Goal: Task Accomplishment & Management: Use online tool/utility

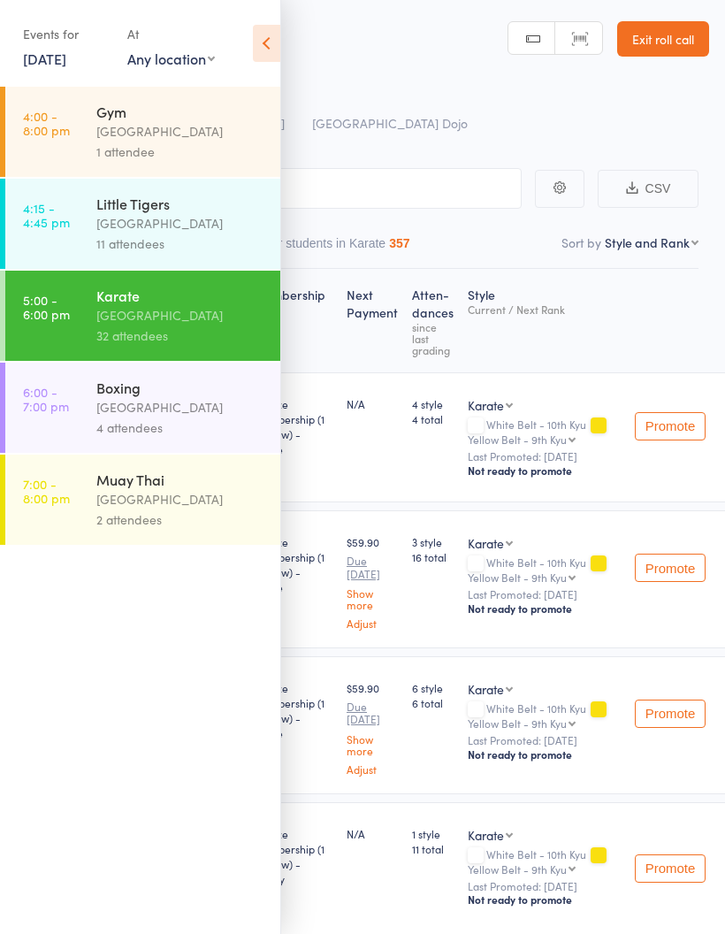
click at [141, 430] on div "4 attendees" at bounding box center [180, 427] width 169 height 20
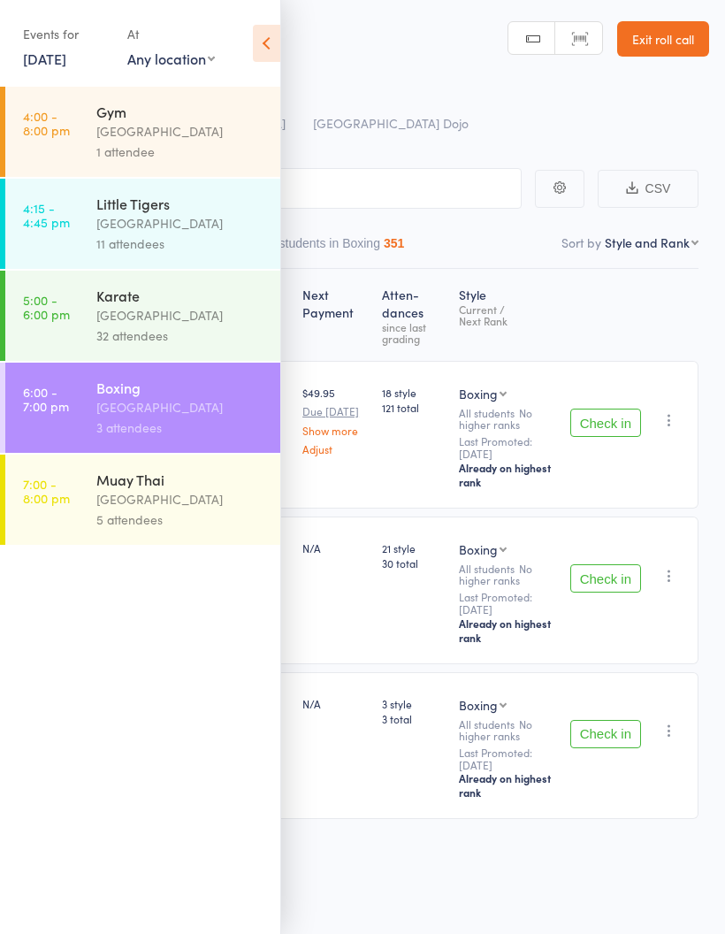
click at [268, 41] on icon at bounding box center [266, 43] width 27 height 37
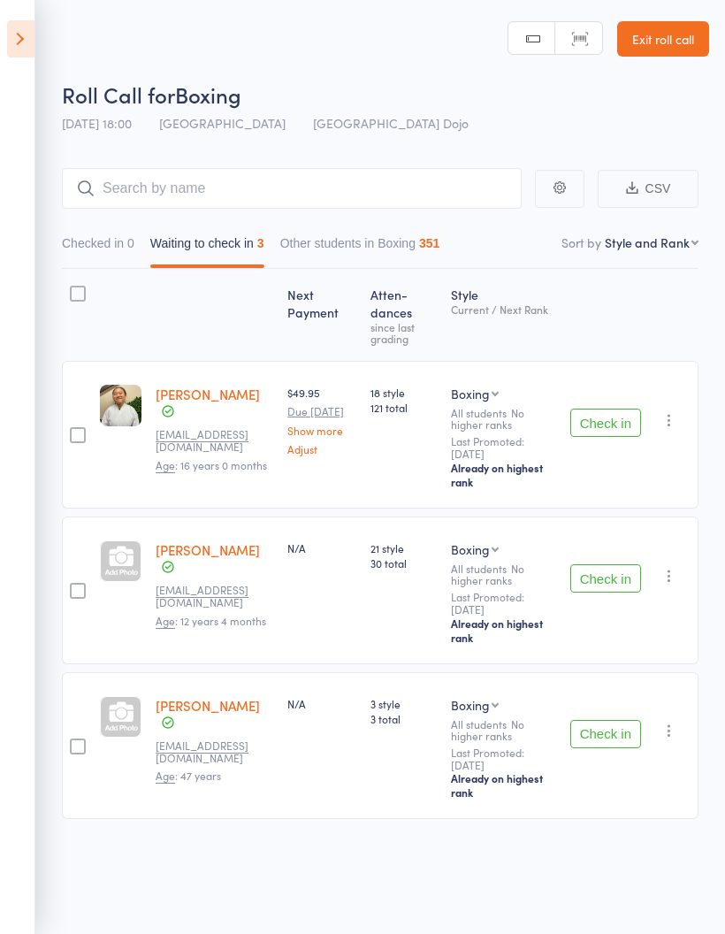
click at [27, 48] on icon at bounding box center [20, 38] width 27 height 37
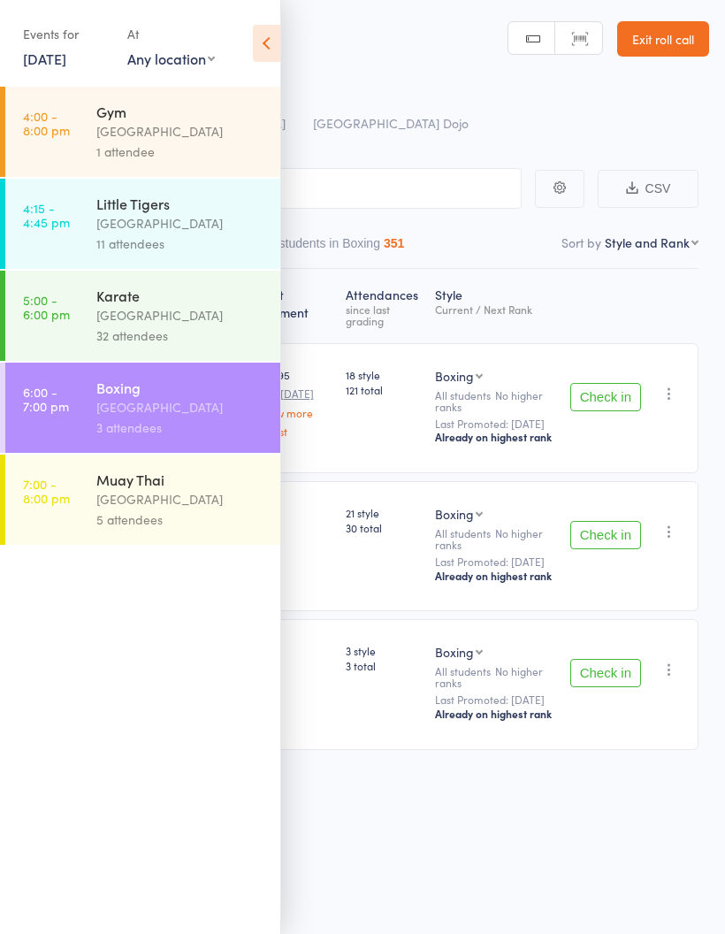
click at [193, 231] on div "[GEOGRAPHIC_DATA]" at bounding box center [180, 223] width 169 height 20
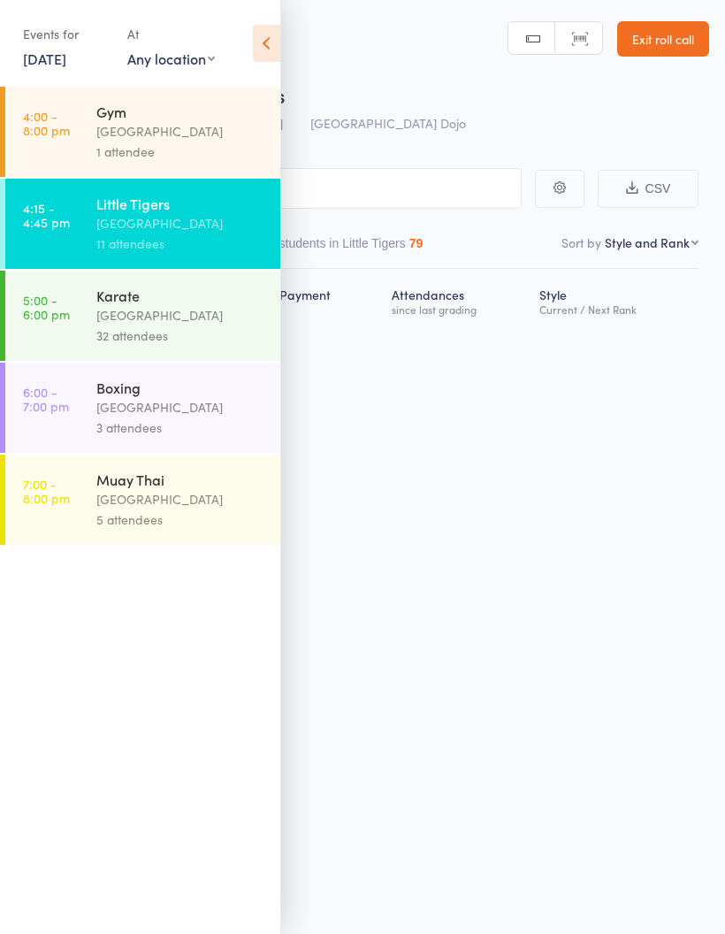
click at [255, 42] on icon at bounding box center [266, 43] width 27 height 37
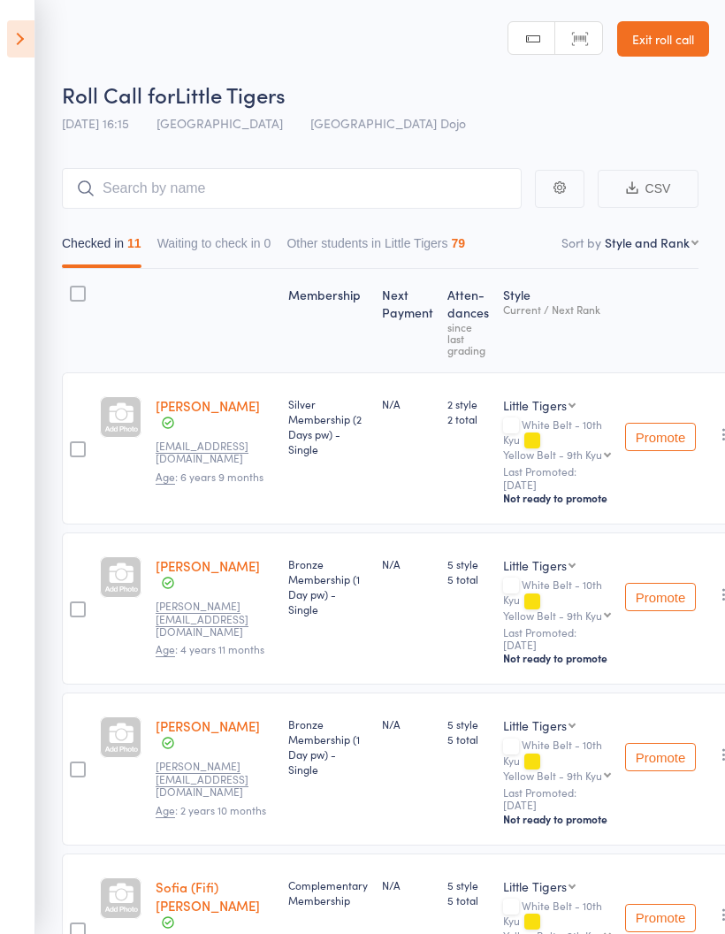
click at [22, 39] on icon at bounding box center [20, 38] width 27 height 37
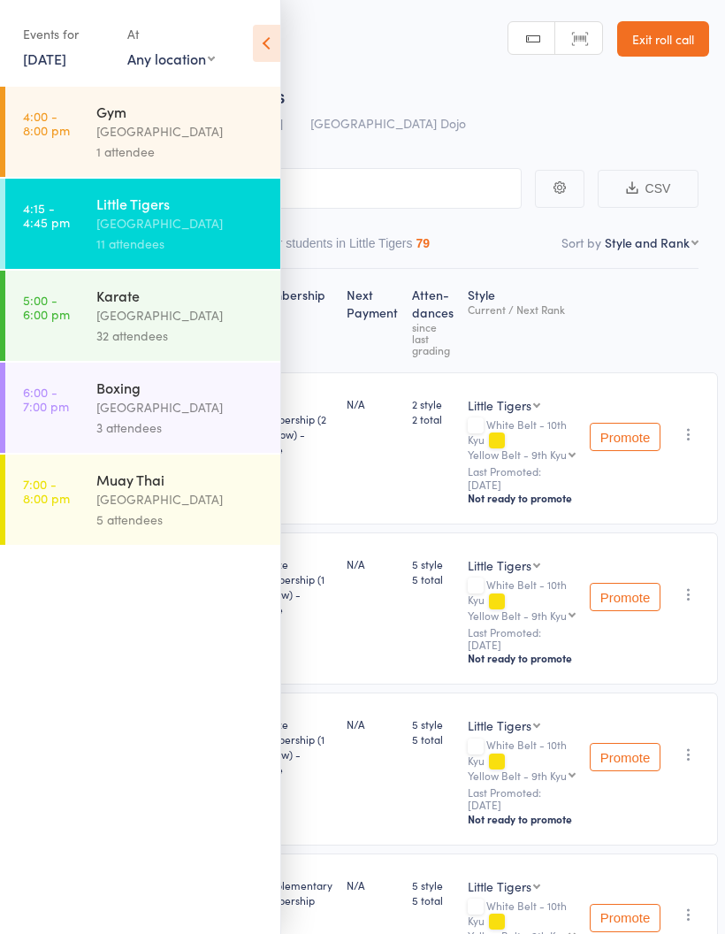
click at [98, 428] on div "3 attendees" at bounding box center [180, 427] width 169 height 20
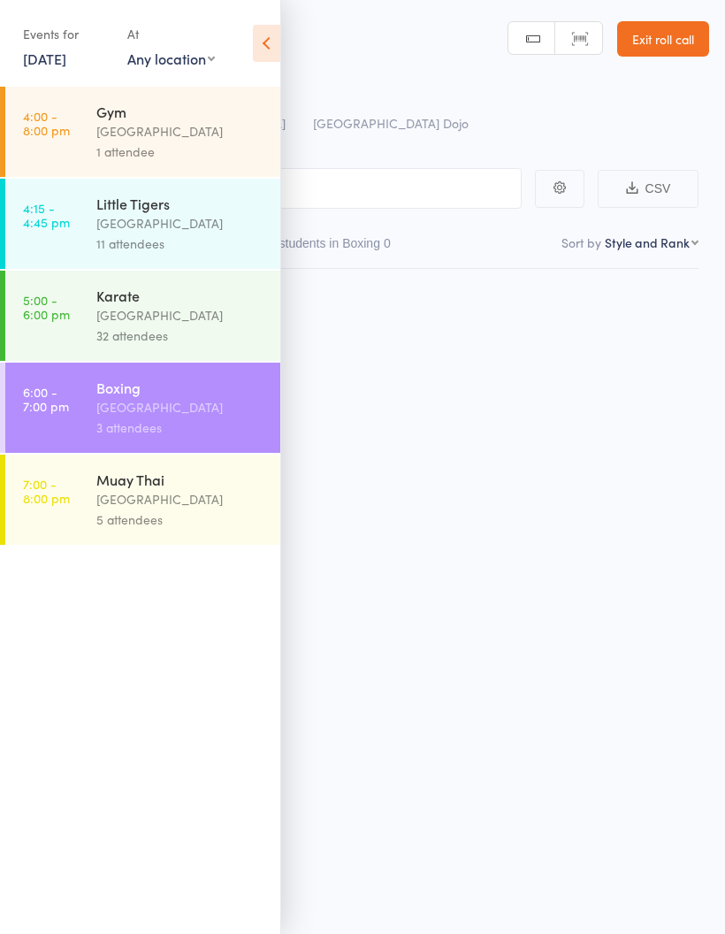
click at [267, 38] on icon at bounding box center [266, 43] width 27 height 37
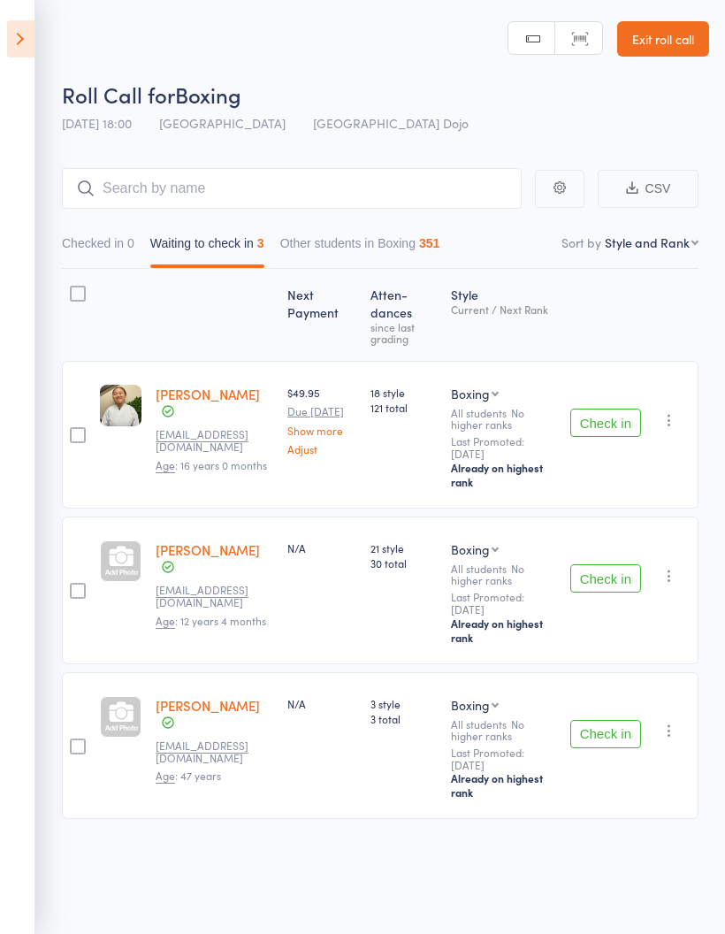
click at [611, 431] on button "Check in" at bounding box center [605, 422] width 71 height 28
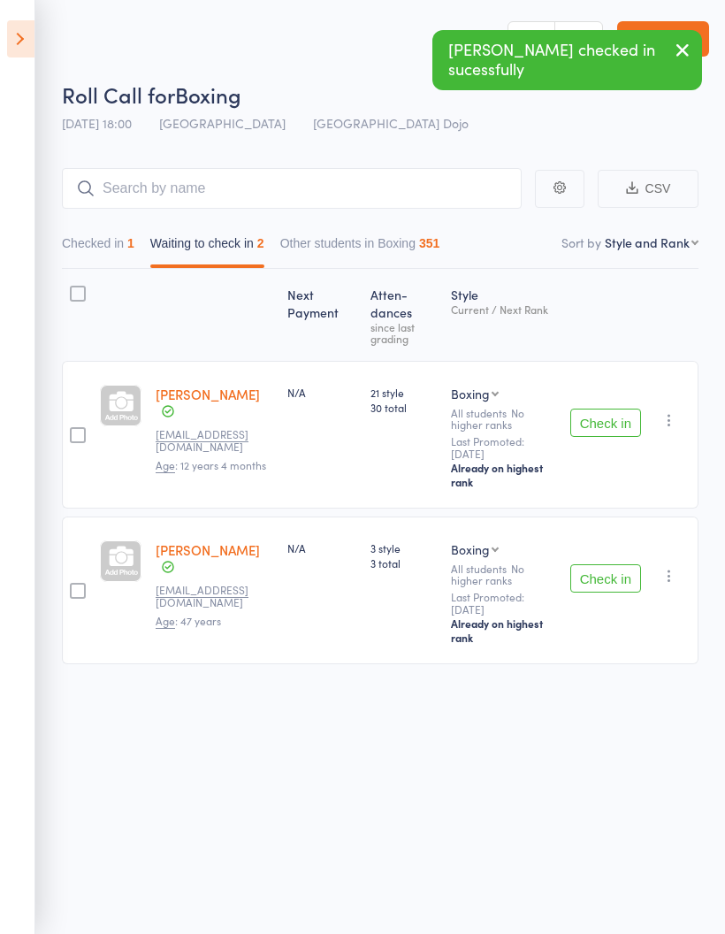
click at [611, 423] on button "Check in" at bounding box center [605, 422] width 71 height 28
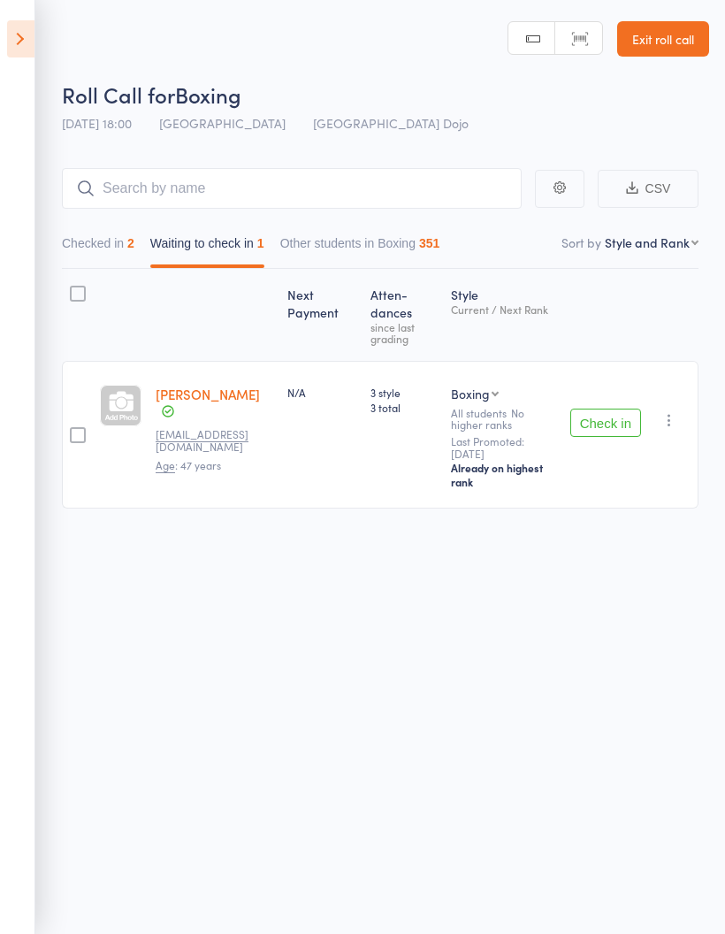
click at [192, 401] on link "[PERSON_NAME]" at bounding box center [208, 394] width 104 height 19
click at [591, 431] on button "Check in" at bounding box center [605, 422] width 71 height 28
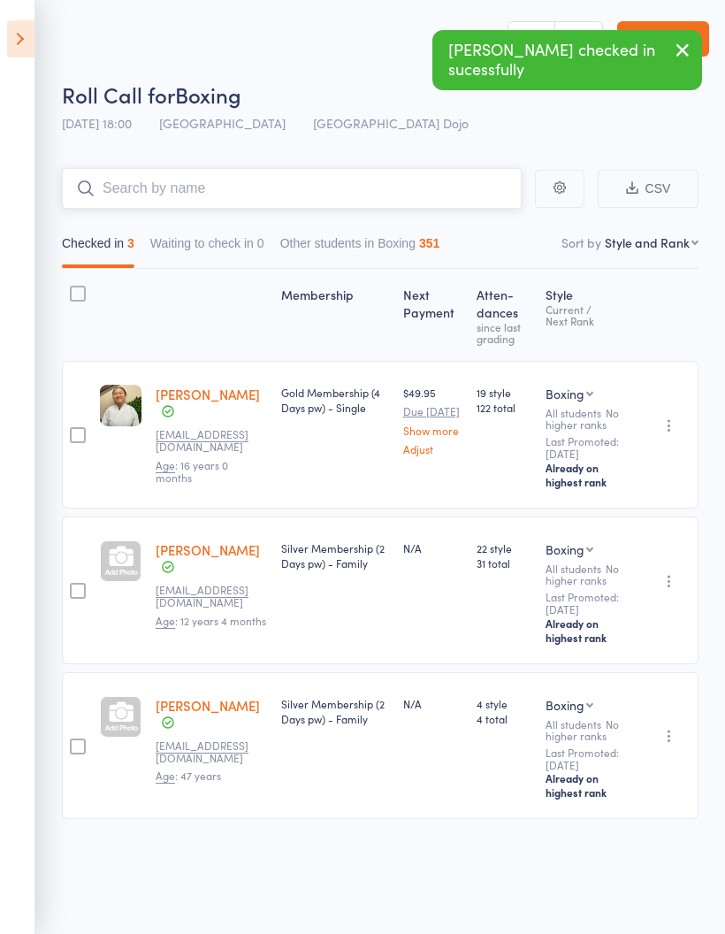
click at [149, 181] on input "search" at bounding box center [292, 188] width 460 height 41
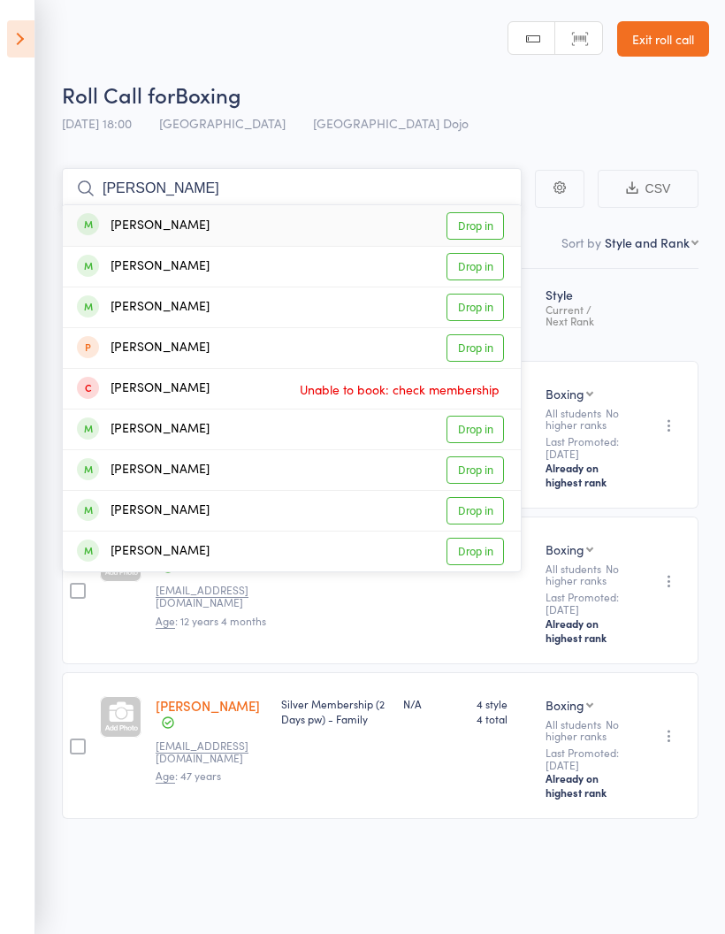
type input "[PERSON_NAME]"
click at [492, 265] on link "Drop in" at bounding box center [474, 266] width 57 height 27
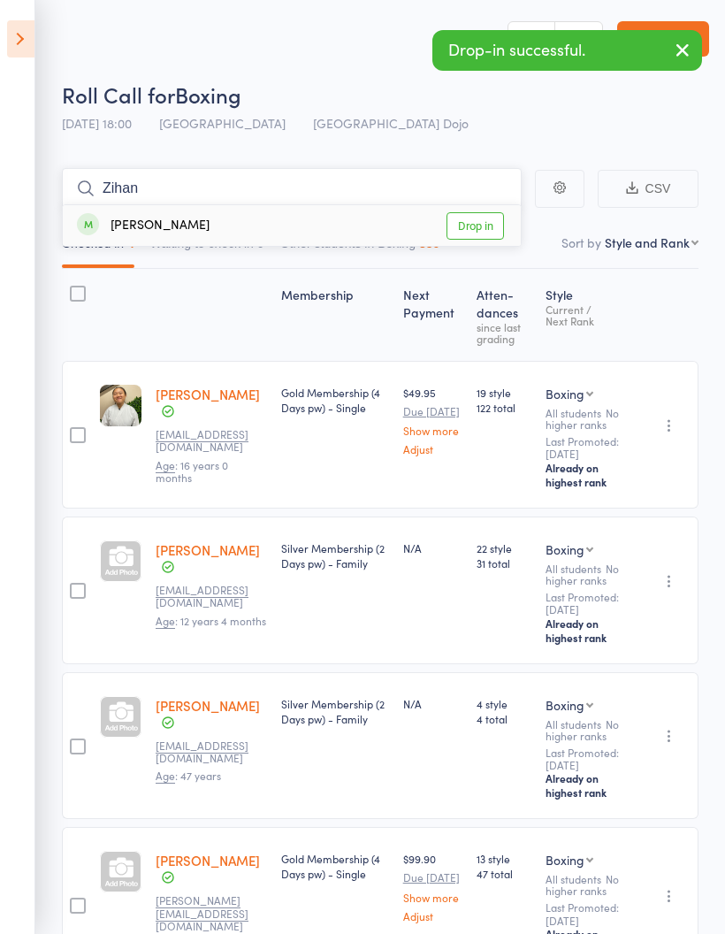
type input "Zihan"
click at [477, 228] on link "Drop in" at bounding box center [474, 225] width 57 height 27
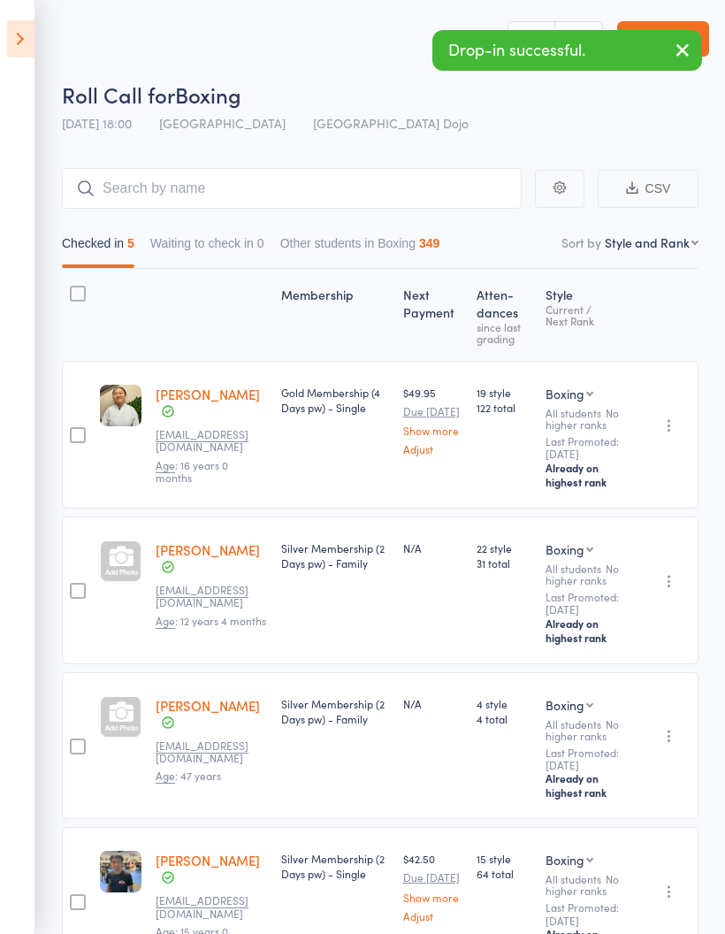
click at [34, 30] on icon at bounding box center [20, 38] width 27 height 37
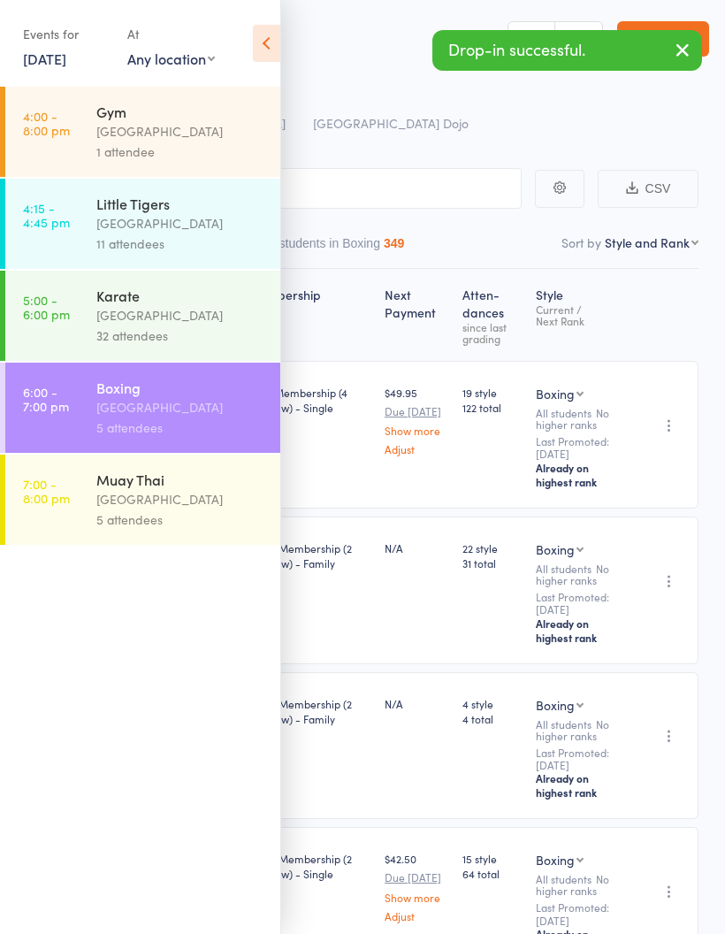
click at [136, 509] on div "[GEOGRAPHIC_DATA]" at bounding box center [180, 499] width 169 height 20
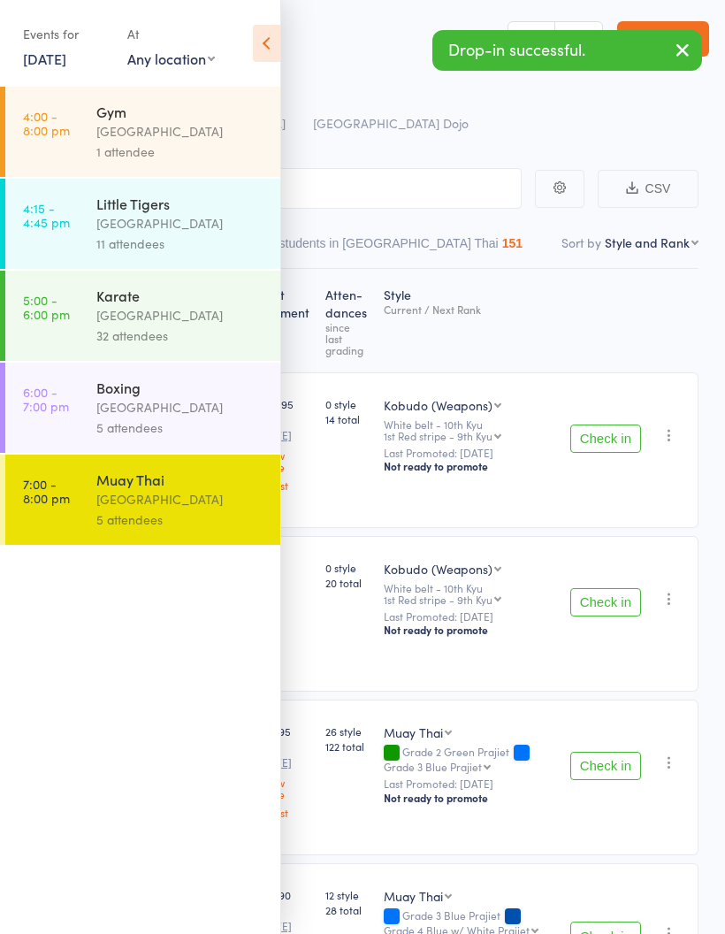
click at [274, 42] on icon at bounding box center [266, 43] width 27 height 37
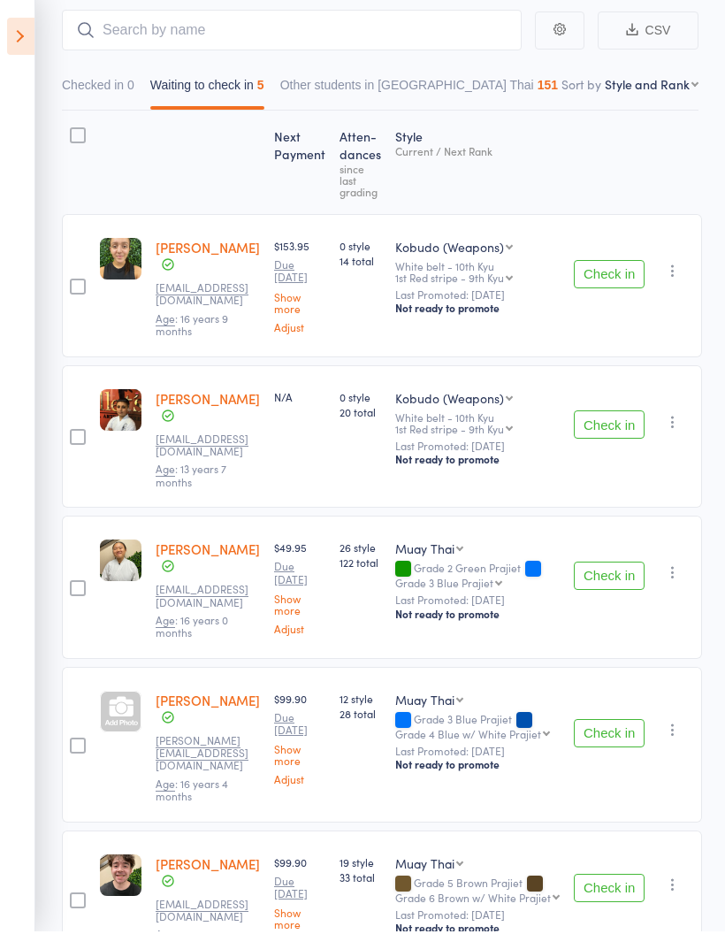
scroll to position [155, 0]
